Goal: Task Accomplishment & Management: Use online tool/utility

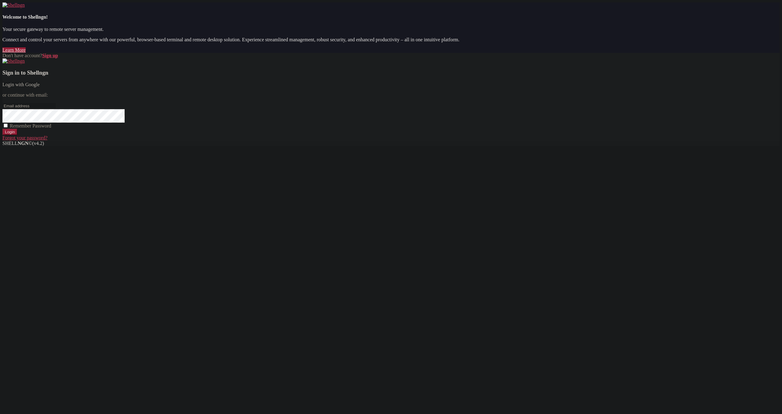
click at [40, 87] on link "Login with Google" at bounding box center [20, 84] width 37 height 5
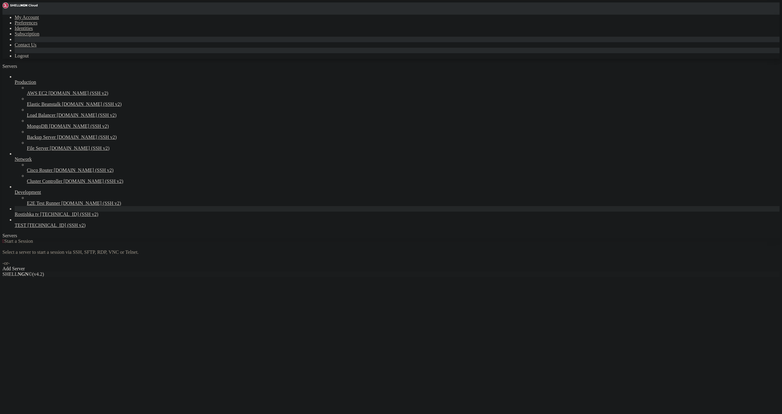
click at [39, 217] on span "Rostishka tv" at bounding box center [27, 213] width 24 height 5
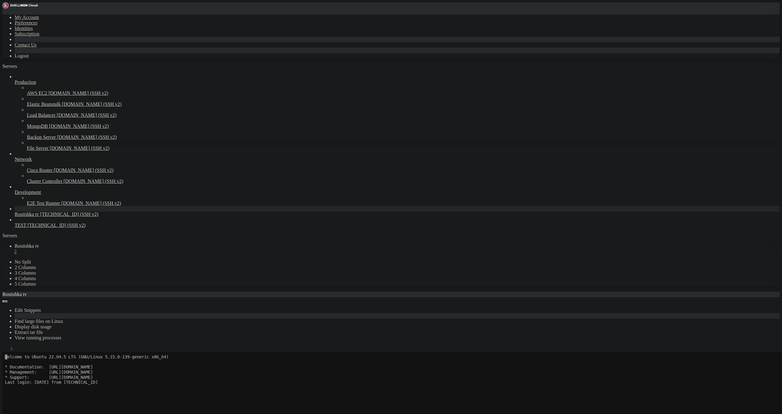
scroll to position [35, 0]
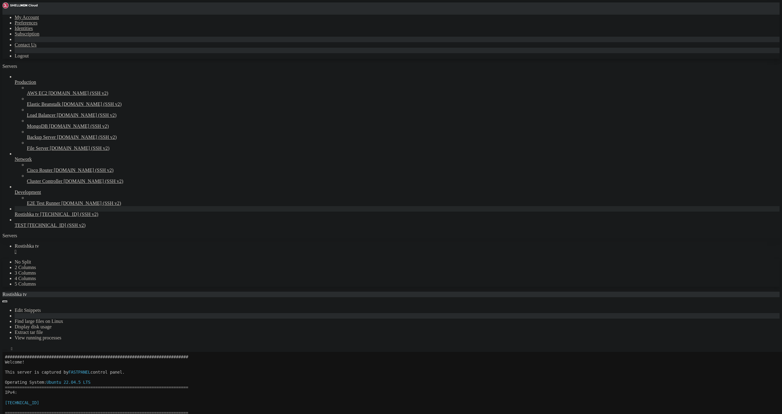
click at [5, 350] on icon "button" at bounding box center [5, 350] width 0 height 0
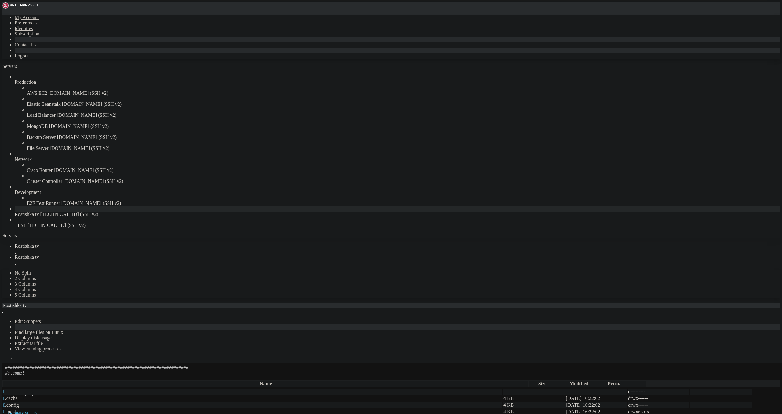
click at [5, 378] on icon "button" at bounding box center [5, 378] width 0 height 0
click at [88, 409] on td " etc" at bounding box center [253, 412] width 500 height 6
click at [108, 402] on td " apache2" at bounding box center [253, 405] width 500 height 6
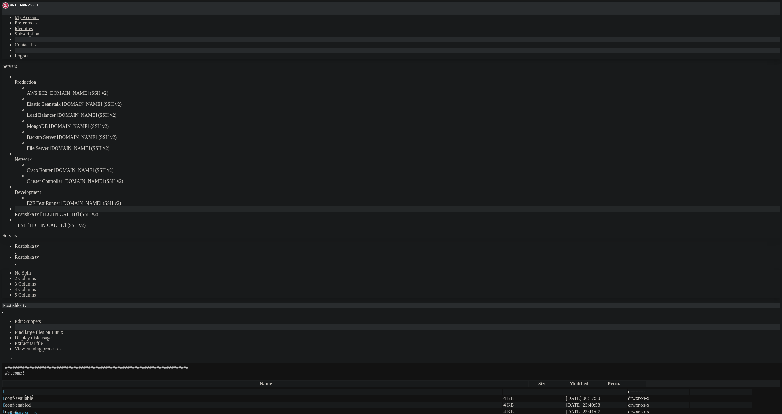
click at [5, 378] on icon "button" at bounding box center [5, 378] width 0 height 0
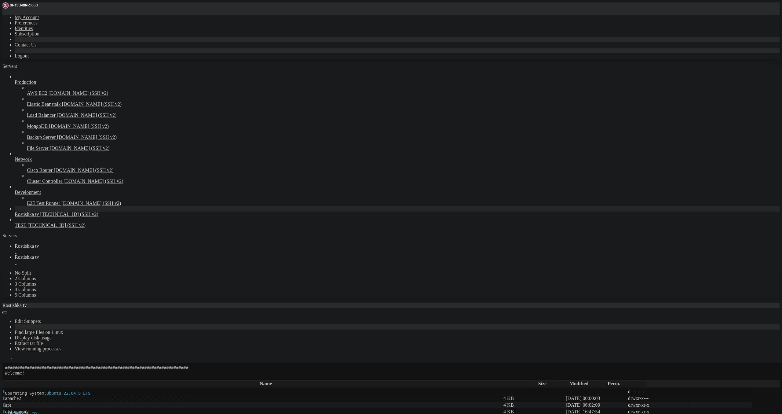
click at [8, 389] on span " .." at bounding box center [5, 391] width 4 height 5
click at [95, 395] on td " apache2" at bounding box center [253, 398] width 500 height 6
type input "/var/log/apache2"
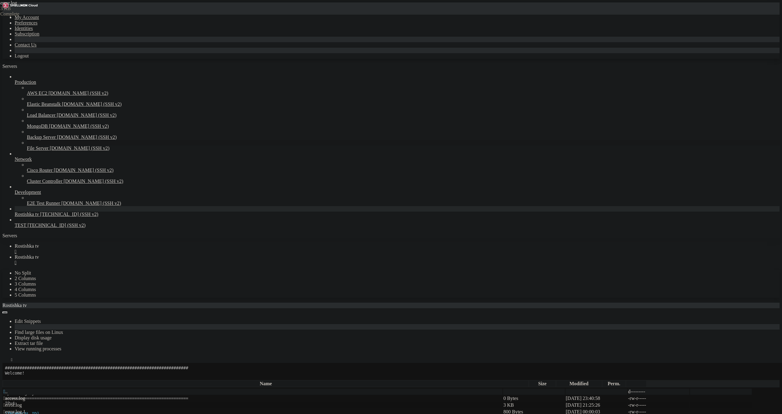
drag, startPoint x: 401, startPoint y: 133, endPoint x: 48, endPoint y: 134, distance: 353.0
click at [48, 134] on div "My Account Preferences Identities Subscription Contact Us Logout Servers Produc…" at bounding box center [390, 398] width 777 height 793
type textarea "[[DATE]] [mpm_prefork:error] [pid 438091] AH00161: server reached MaxRequestWor…"
click at [5, 378] on icon "button" at bounding box center [5, 378] width 0 height 0
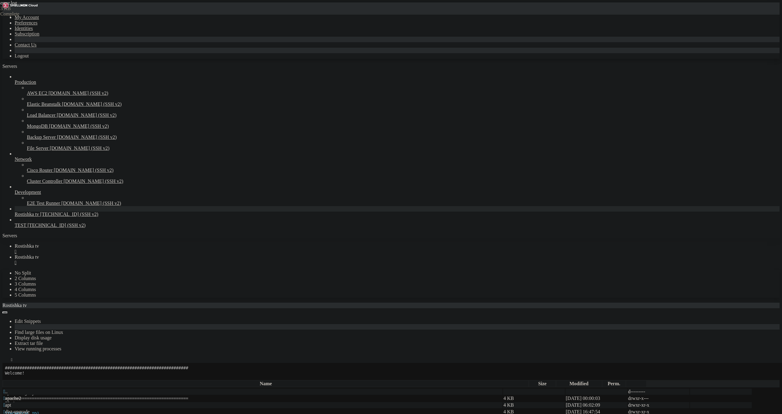
click at [78, 373] on div "/var/log" at bounding box center [390, 376] width 777 height 6
click at [79, 373] on div "/var/log" at bounding box center [390, 376] width 777 height 6
click at [7, 377] on button "button" at bounding box center [4, 378] width 5 height 2
click at [5, 378] on icon "button" at bounding box center [5, 378] width 0 height 0
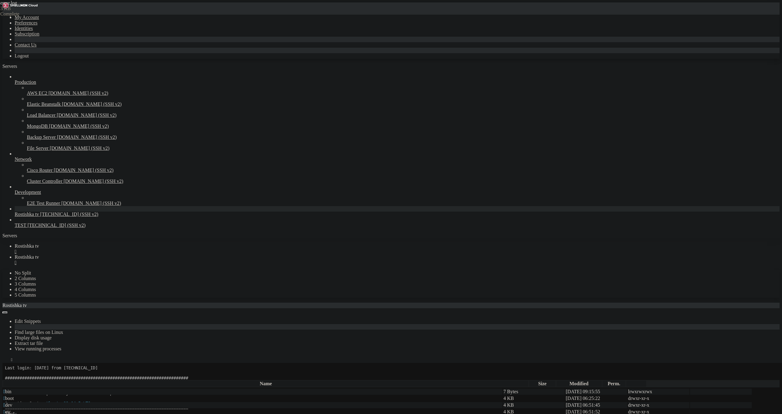
click at [97, 409] on td " etc" at bounding box center [253, 412] width 500 height 6
click at [21, 402] on span " apache2" at bounding box center [12, 404] width 18 height 5
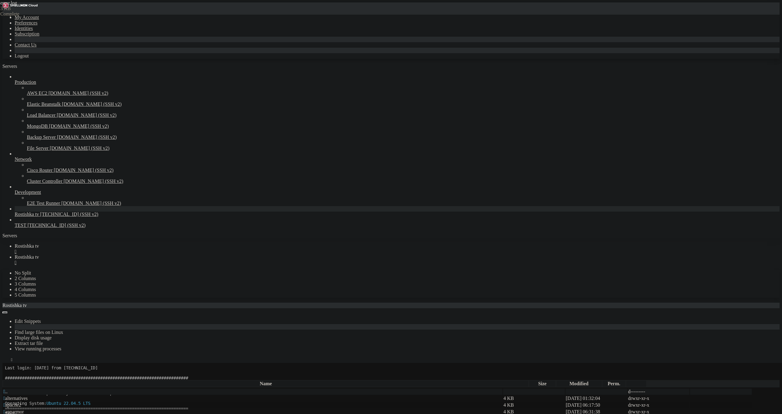
click at [21, 402] on span " apache2" at bounding box center [12, 404] width 18 height 5
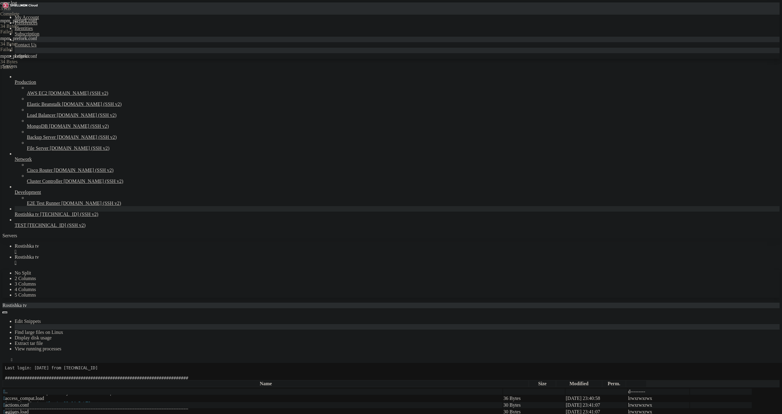
click at [5, 378] on icon "button" at bounding box center [5, 378] width 0 height 0
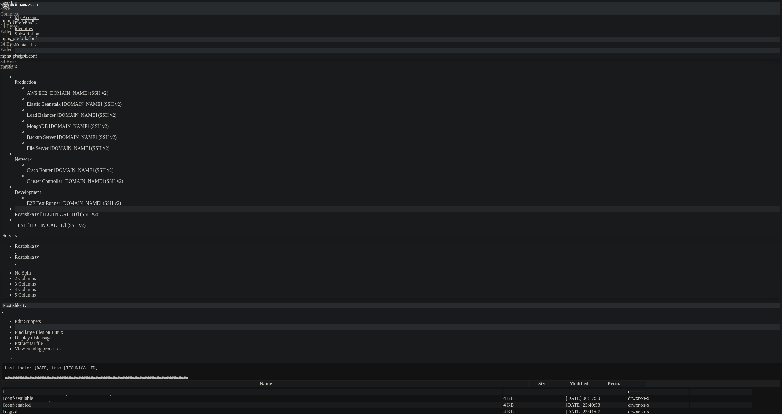
type input "/etc/apache2/mods-available"
drag, startPoint x: 196, startPoint y: 100, endPoint x: 76, endPoint y: 23, distance: 142.4
click at [76, 23] on div "My Account Preferences Identities Subscription Contact Us Logout Servers Produc…" at bounding box center [390, 398] width 777 height 793
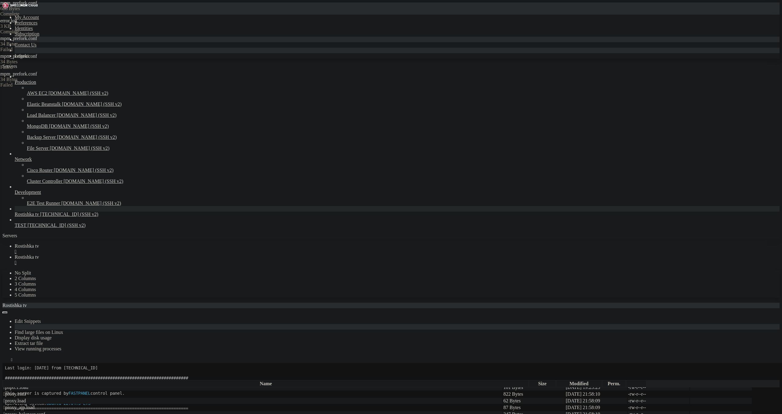
type textarea "# prefork MPM # StartServers: number of server processes to start"
drag, startPoint x: 110, startPoint y: 22, endPoint x: 145, endPoint y: 21, distance: 34.5
drag, startPoint x: 192, startPoint y: 20, endPoint x: 250, endPoint y: 0, distance: 61.0
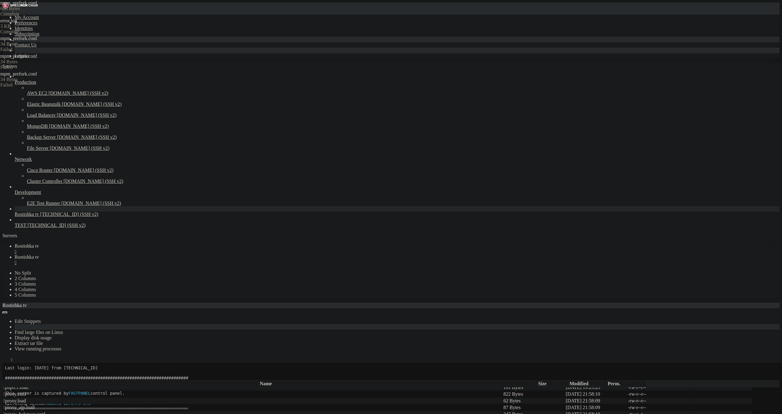
drag, startPoint x: 162, startPoint y: 108, endPoint x: 147, endPoint y: 104, distance: 15.3
drag, startPoint x: 114, startPoint y: 89, endPoint x: 182, endPoint y: 54, distance: 75.7
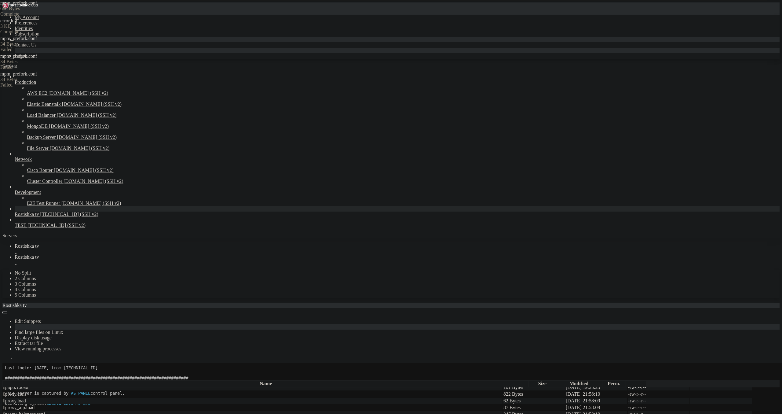
drag, startPoint x: 115, startPoint y: 91, endPoint x: 80, endPoint y: 60, distance: 47.0
paste textarea "/IfModule>"
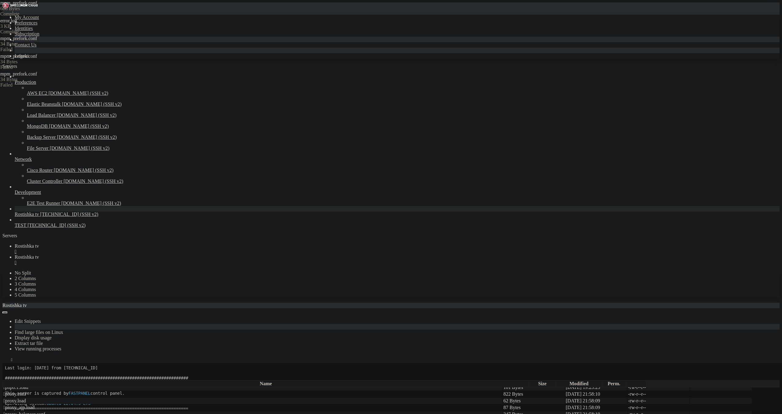
drag, startPoint x: 114, startPoint y: 87, endPoint x: 49, endPoint y: 61, distance: 70.1
click at [43, 60] on div "My Account Preferences Identities Subscription Contact Us Logout Servers Produc…" at bounding box center [390, 398] width 777 height 793
paste textarea "/IfModule>"
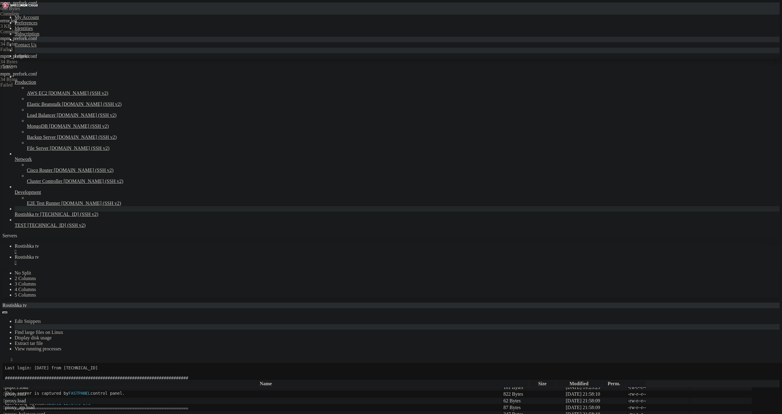
scroll to position [0, 4]
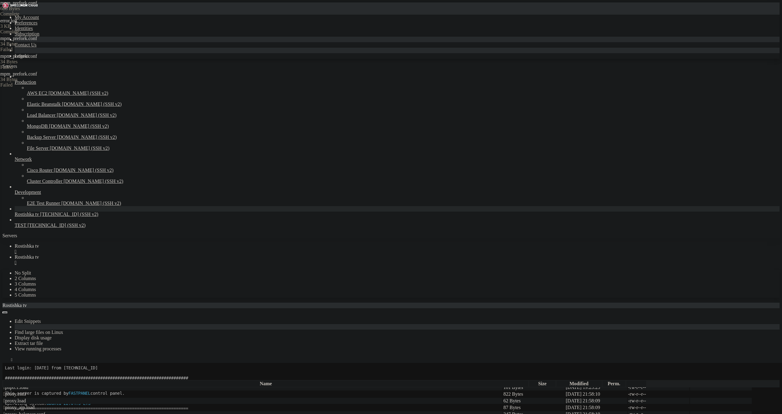
type textarea "MaxConnectionsPerChild 5000"
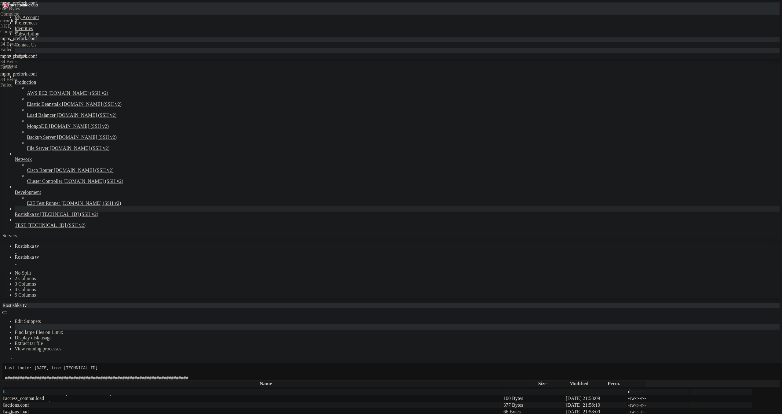
click at [165, 254] on link "Rostishka tv " at bounding box center [397, 259] width 765 height 11
click at [164, 254] on link "Rostishka tv " at bounding box center [397, 259] width 765 height 11
click at [163, 260] on div "" at bounding box center [397, 263] width 765 height 6
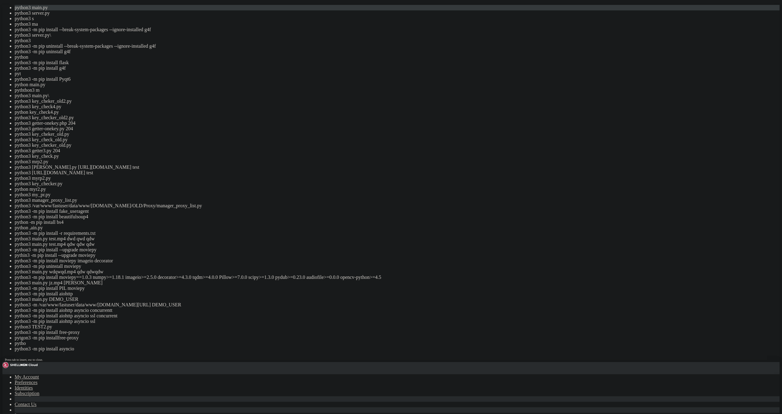
drag, startPoint x: 204, startPoint y: 176, endPoint x: 139, endPoint y: 149, distance: 70.3
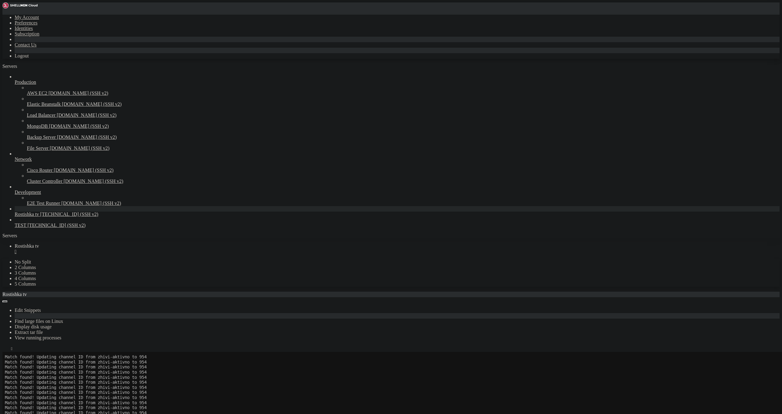
scroll to position [1856388, 0]
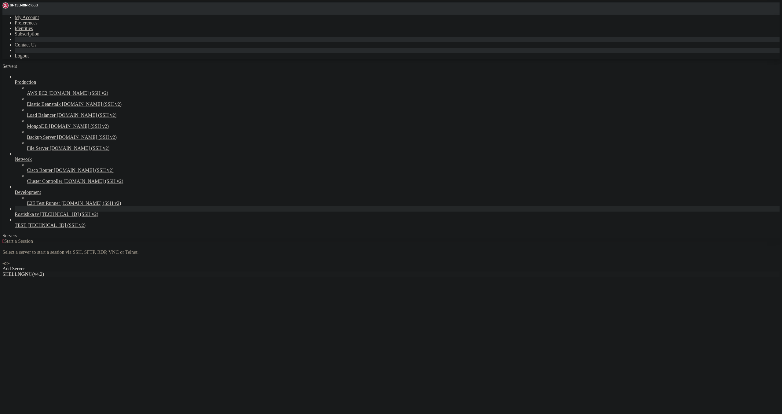
click at [39, 217] on span "Rostishka tv" at bounding box center [27, 213] width 24 height 5
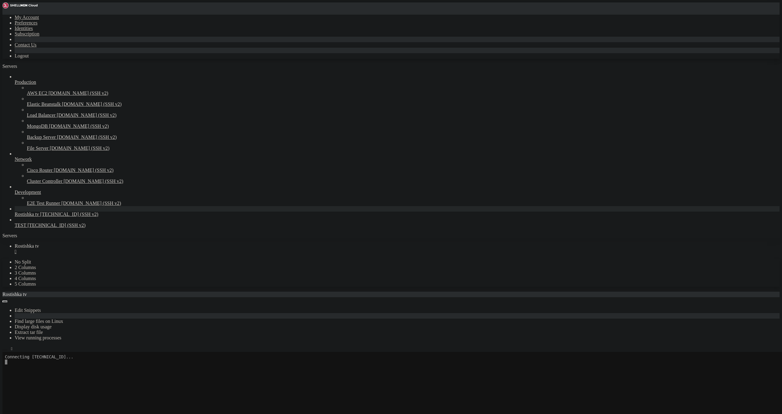
click at [5, 350] on icon "button" at bounding box center [5, 350] width 0 height 0
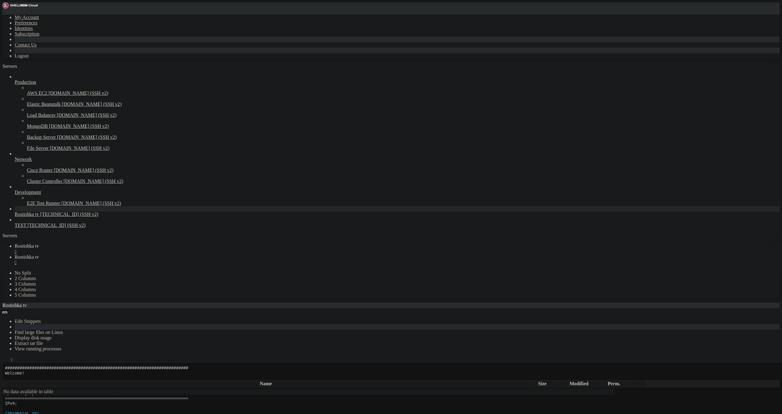
scroll to position [51, 0]
type input "/root/epg_generator"
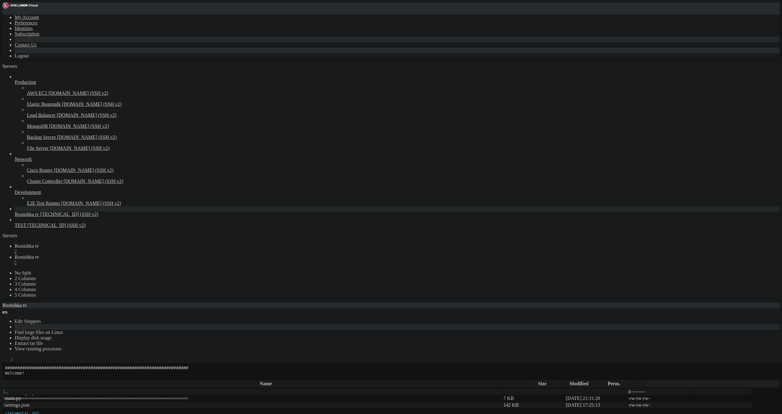
click at [102, 243] on link "Rostishka tv " at bounding box center [397, 248] width 765 height 11
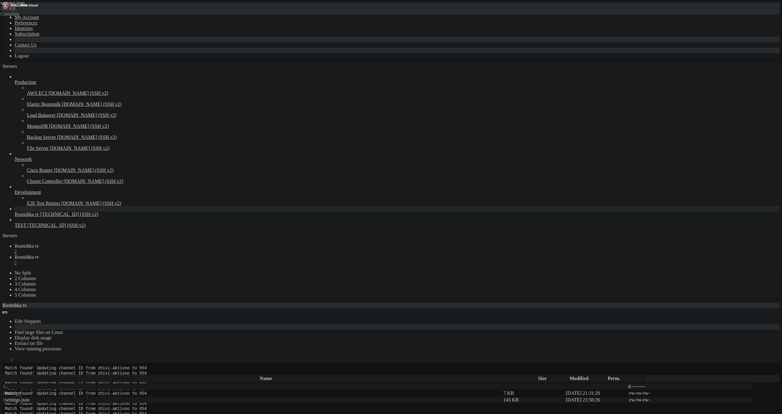
scroll to position [1851753, 0]
